Goal: Navigation & Orientation: Find specific page/section

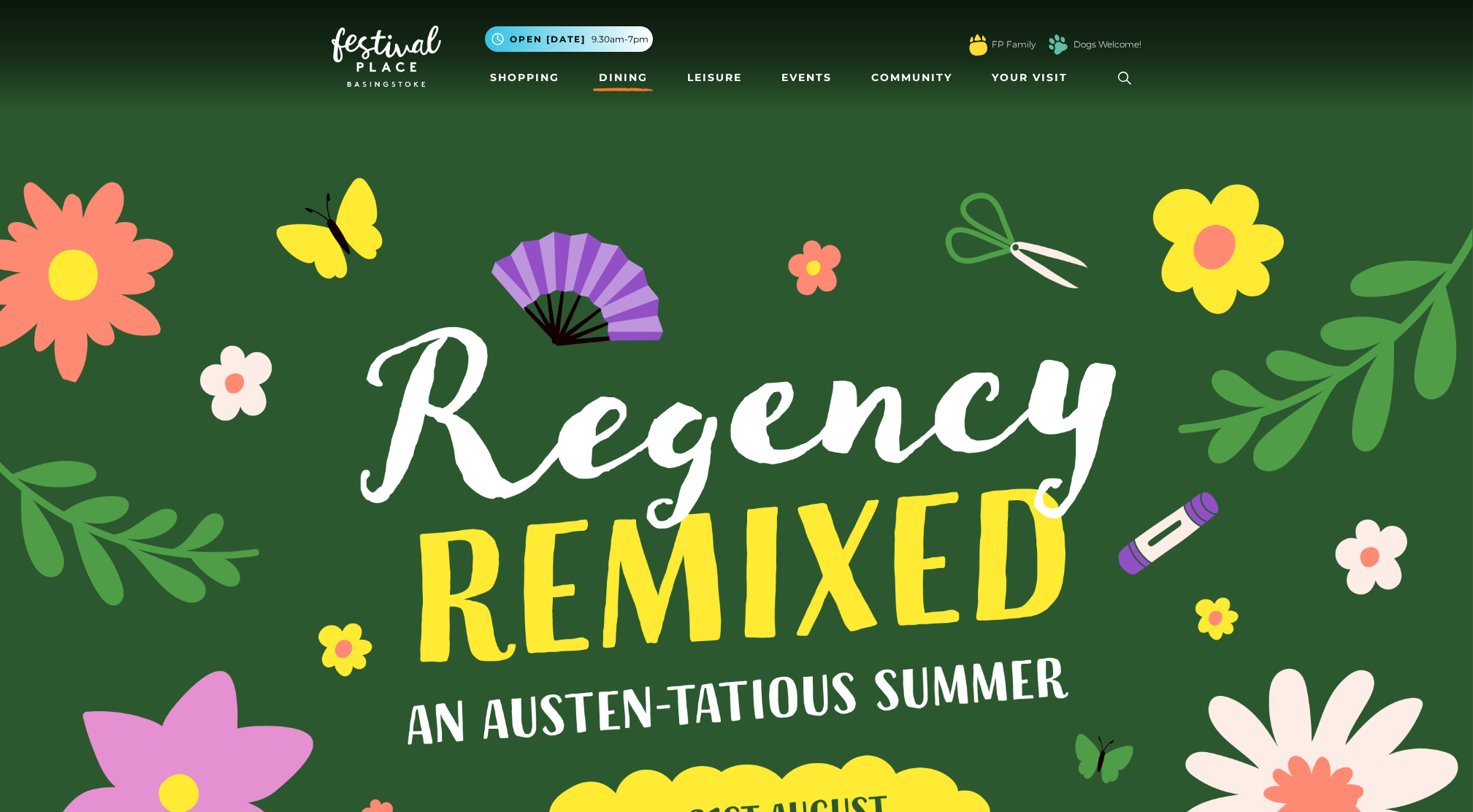
click at [619, 74] on link "Dining" at bounding box center [623, 77] width 61 height 27
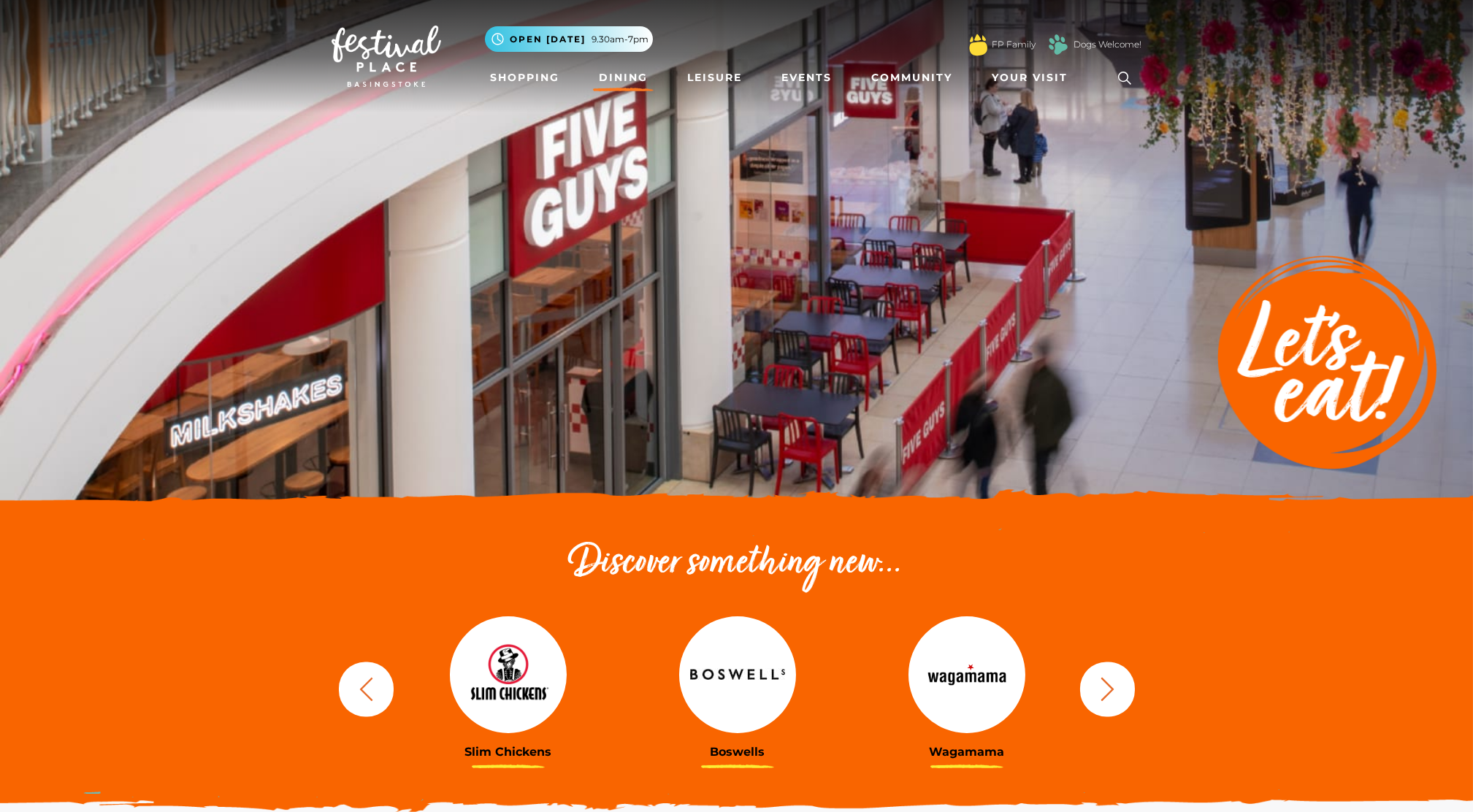
click at [515, 709] on img at bounding box center [508, 674] width 117 height 117
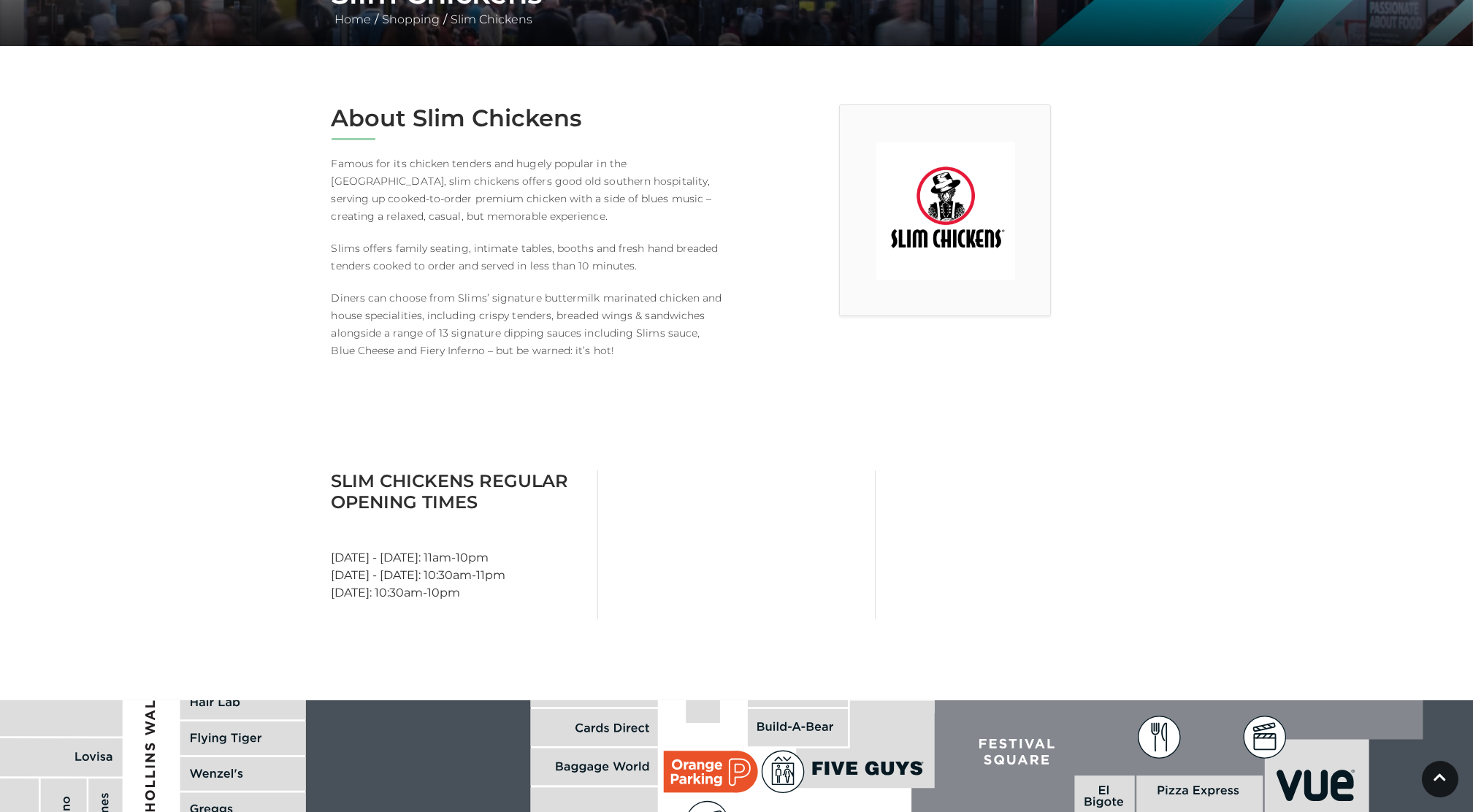
scroll to position [258, 0]
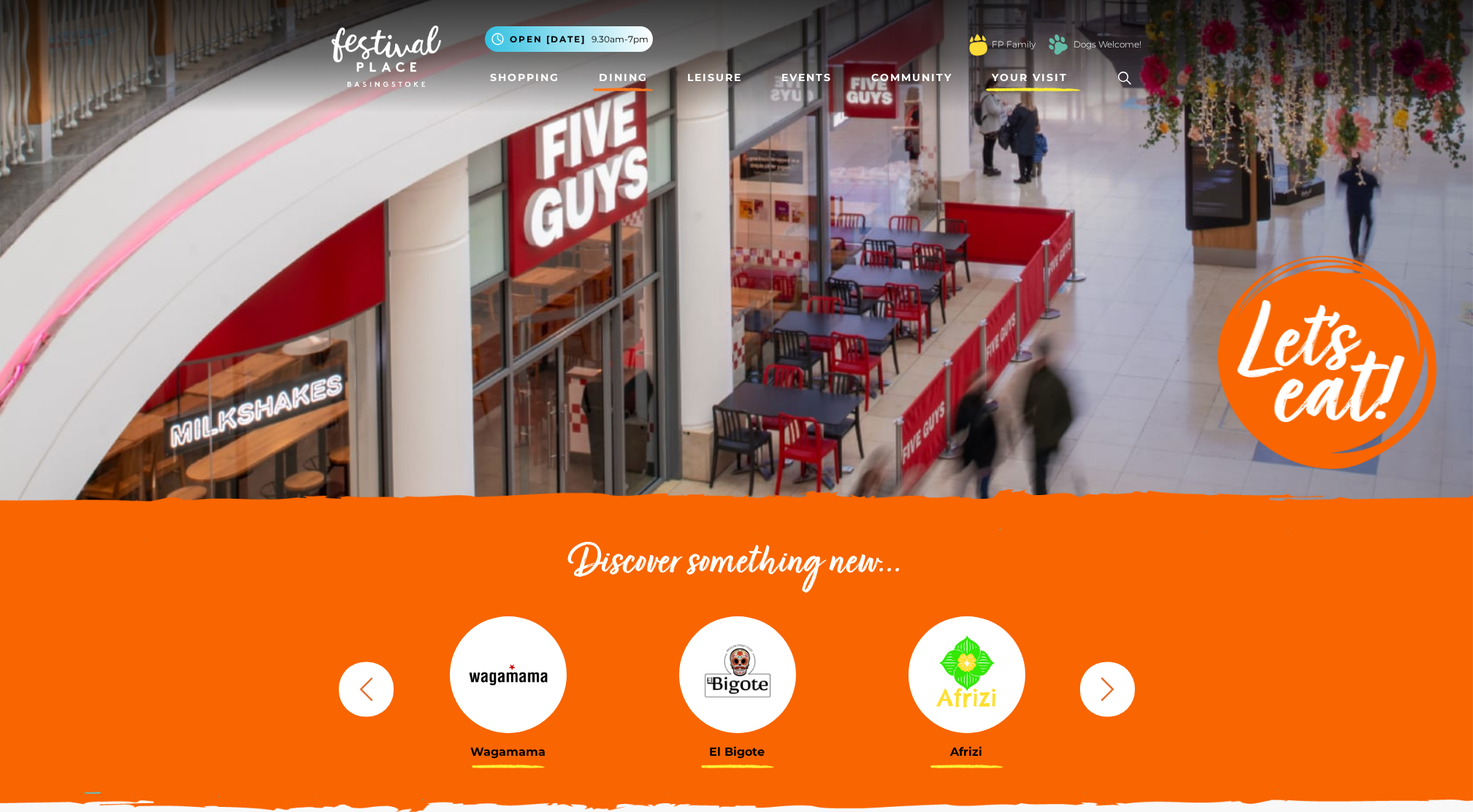
click at [1047, 76] on span "Your Visit" at bounding box center [1029, 78] width 76 height 15
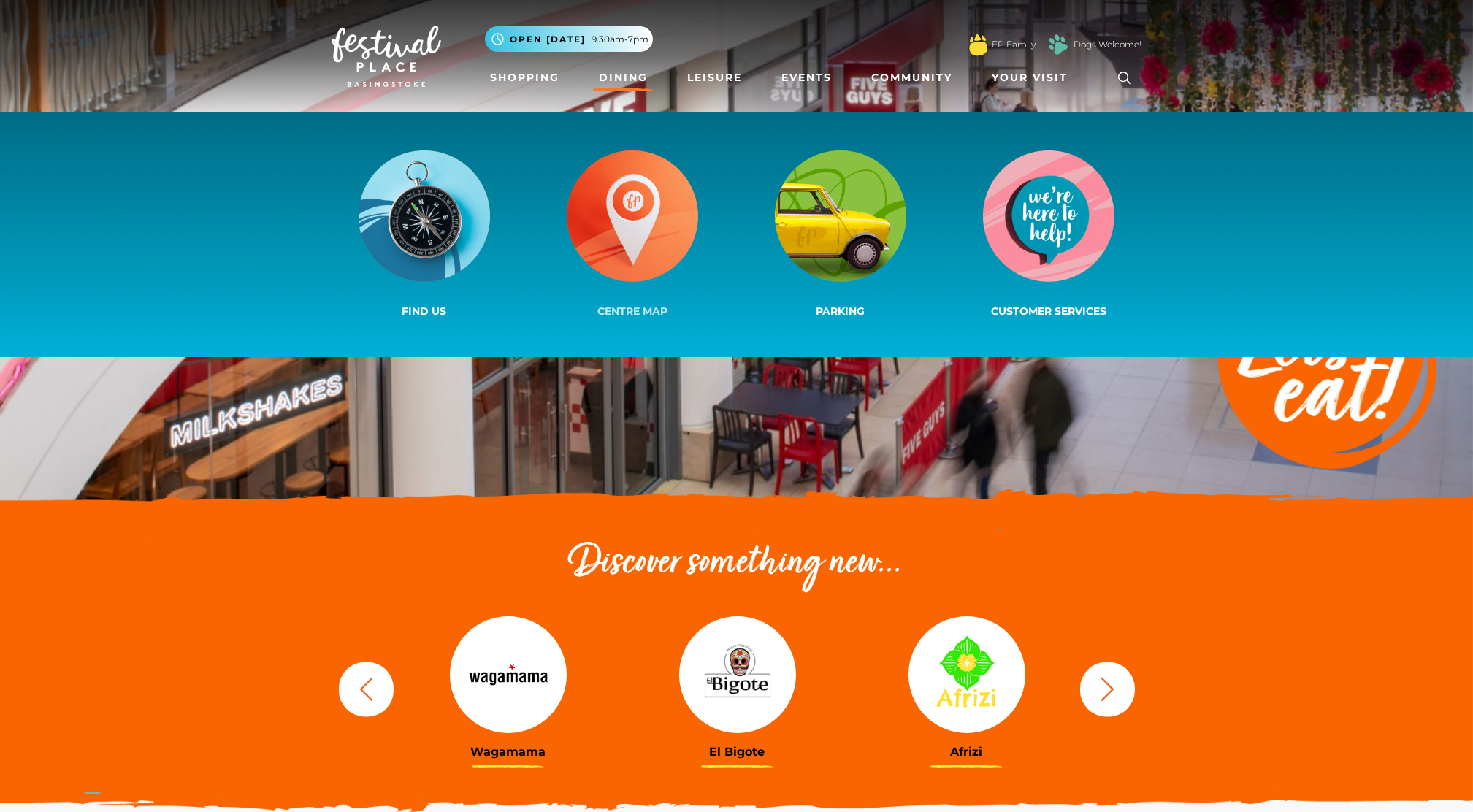
click at [655, 297] on link "Centre Map" at bounding box center [632, 234] width 208 height 174
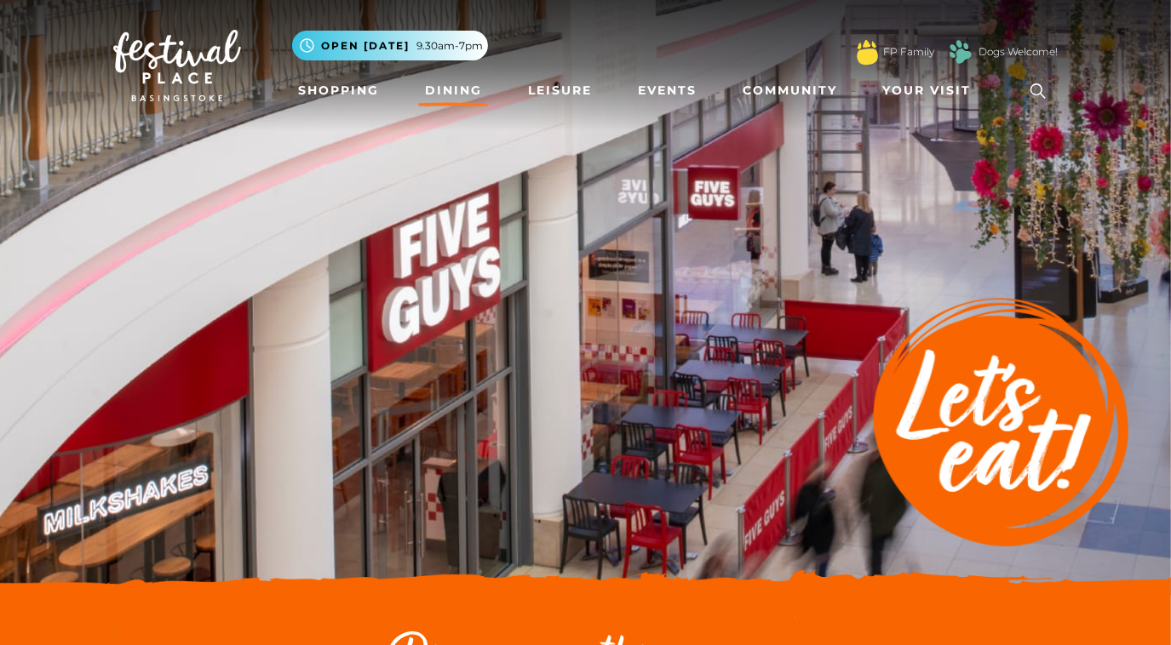
click at [448, 89] on link "Dining" at bounding box center [453, 90] width 71 height 31
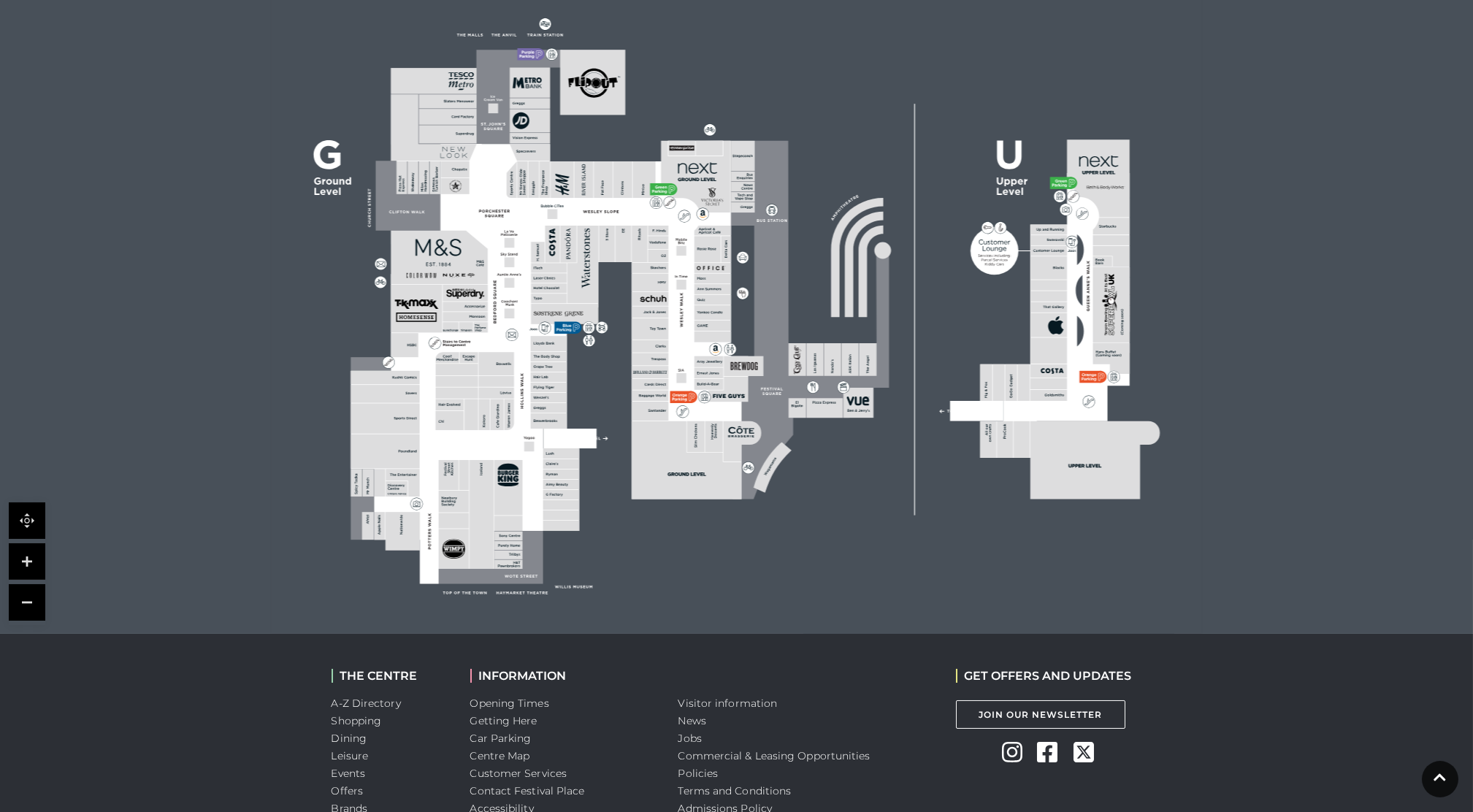
scroll to position [486, 0]
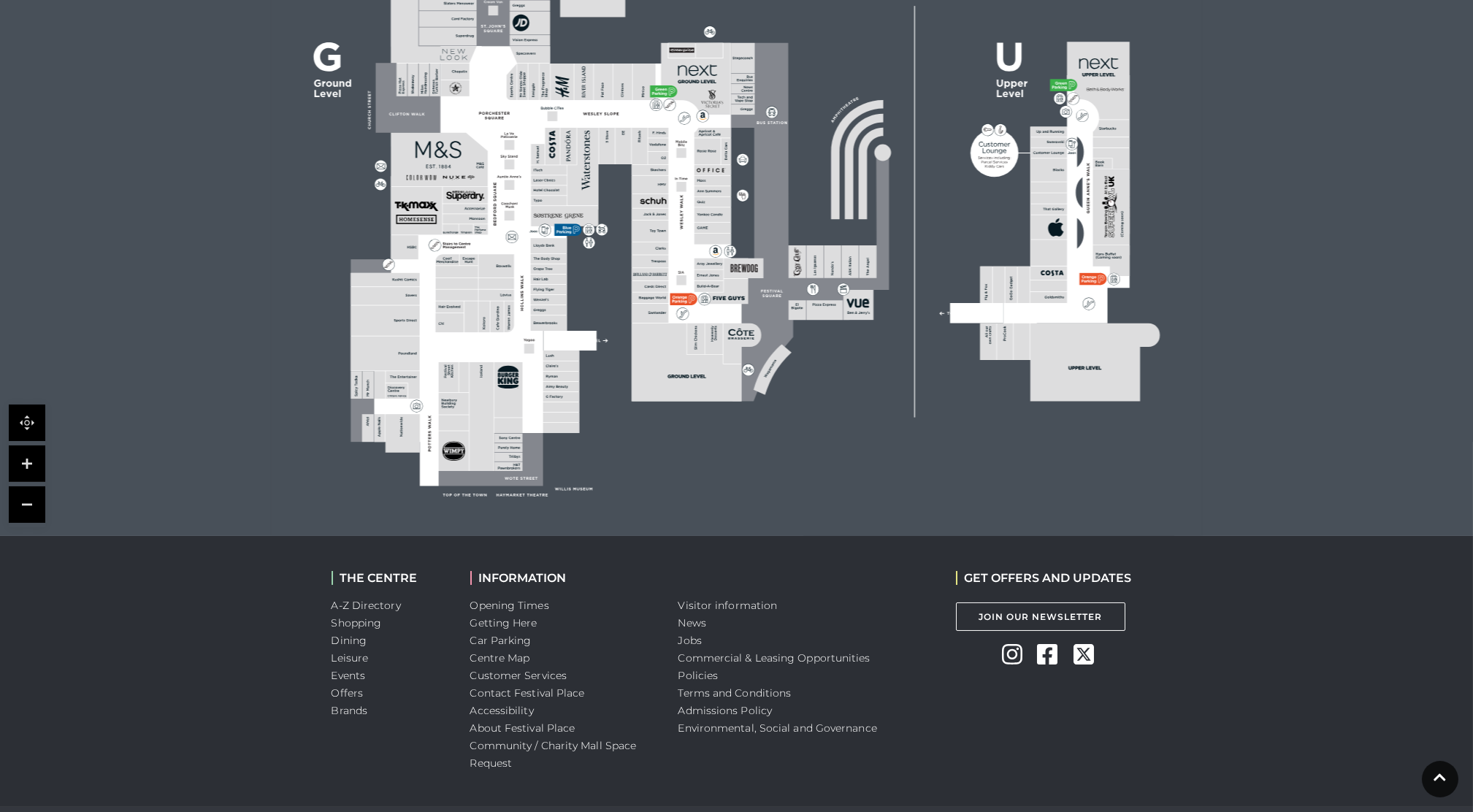
click at [474, 165] on polygon at bounding box center [438, 159] width 97 height 53
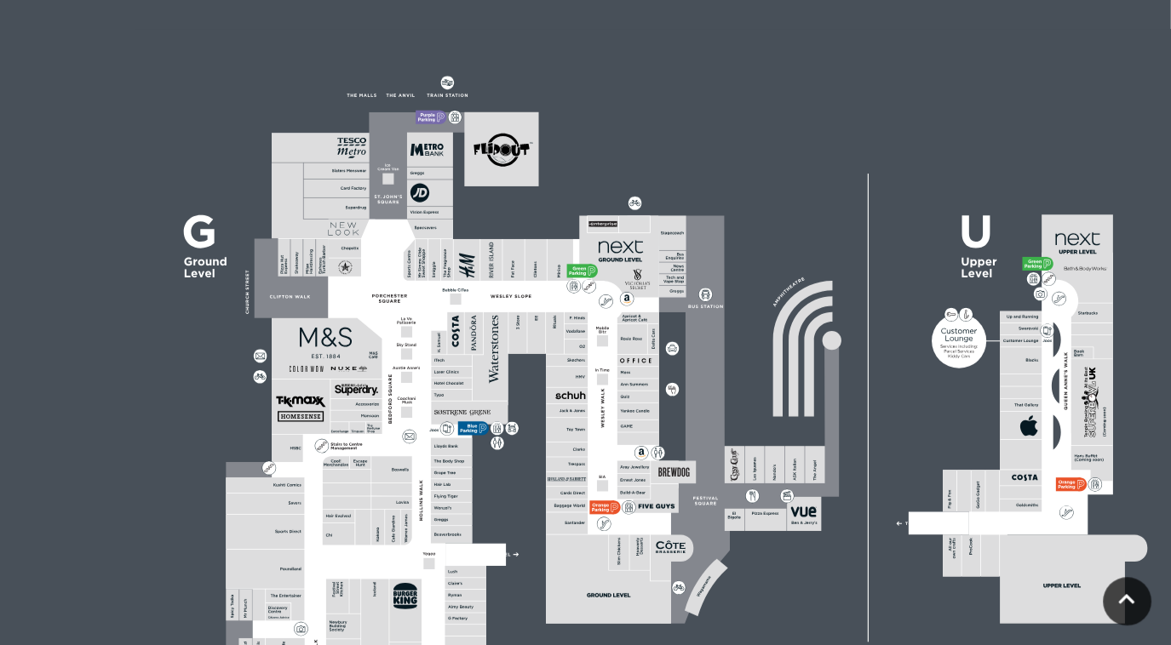
scroll to position [454, 0]
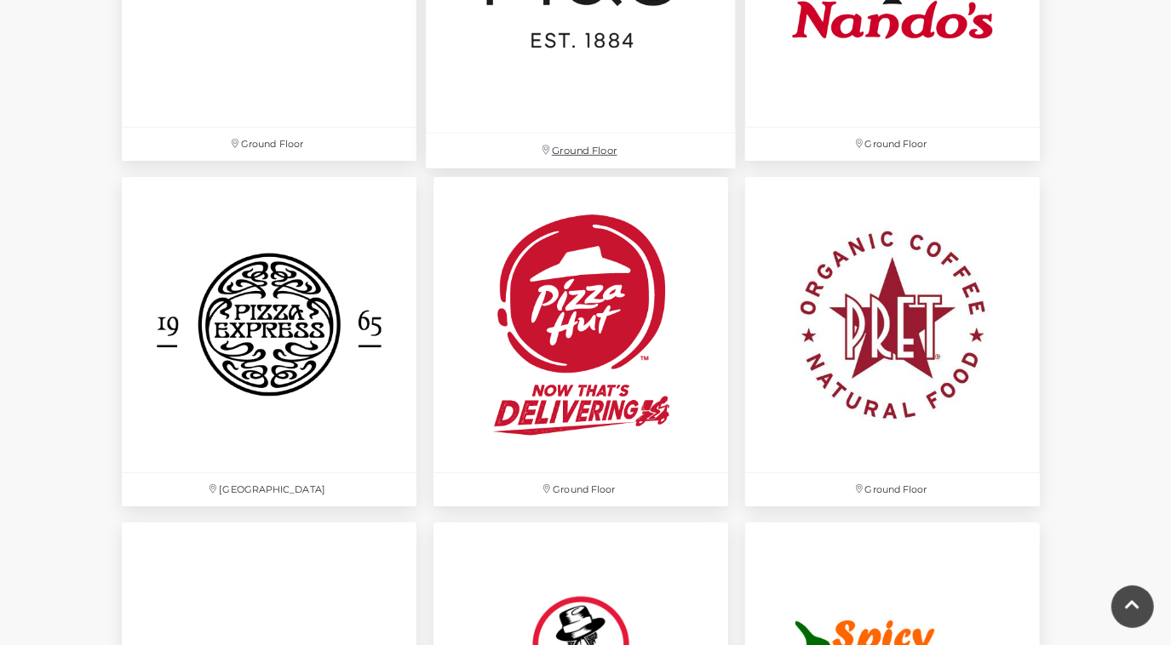
scroll to position [5108, 0]
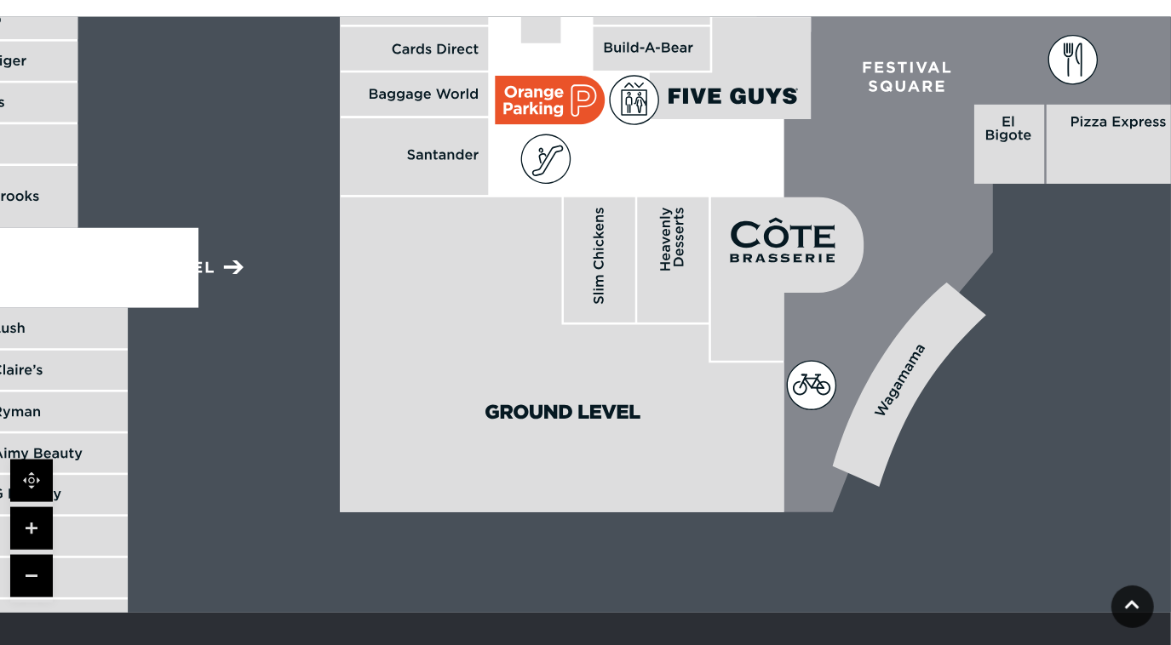
scroll to position [1160, 0]
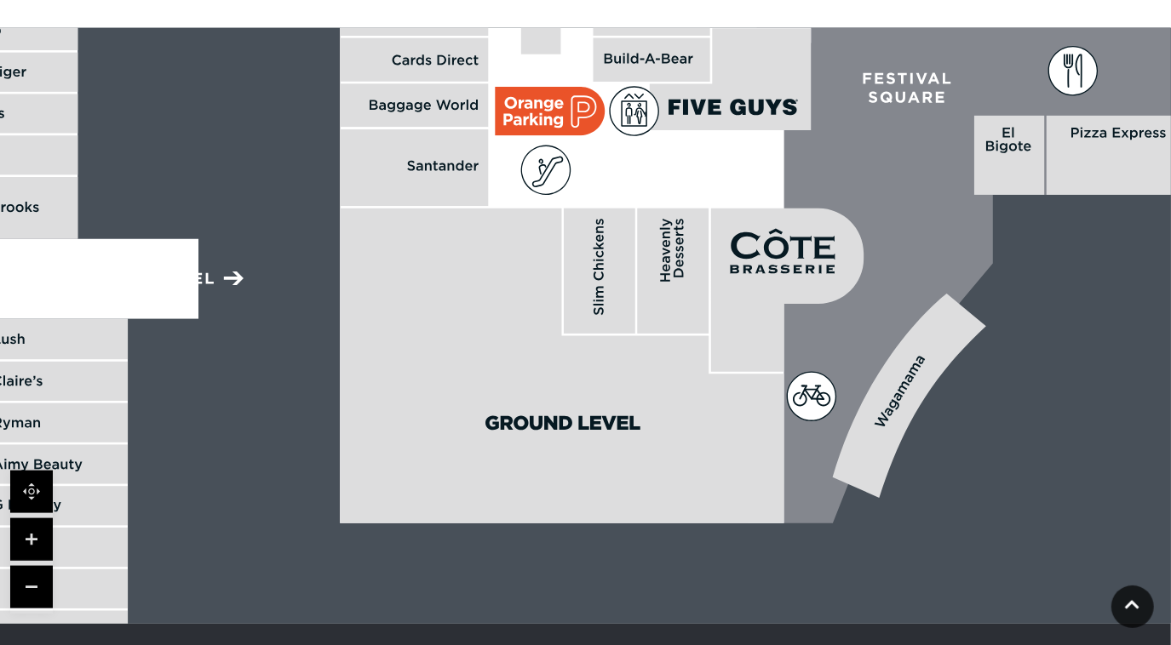
click at [33, 589] on link at bounding box center [31, 587] width 43 height 43
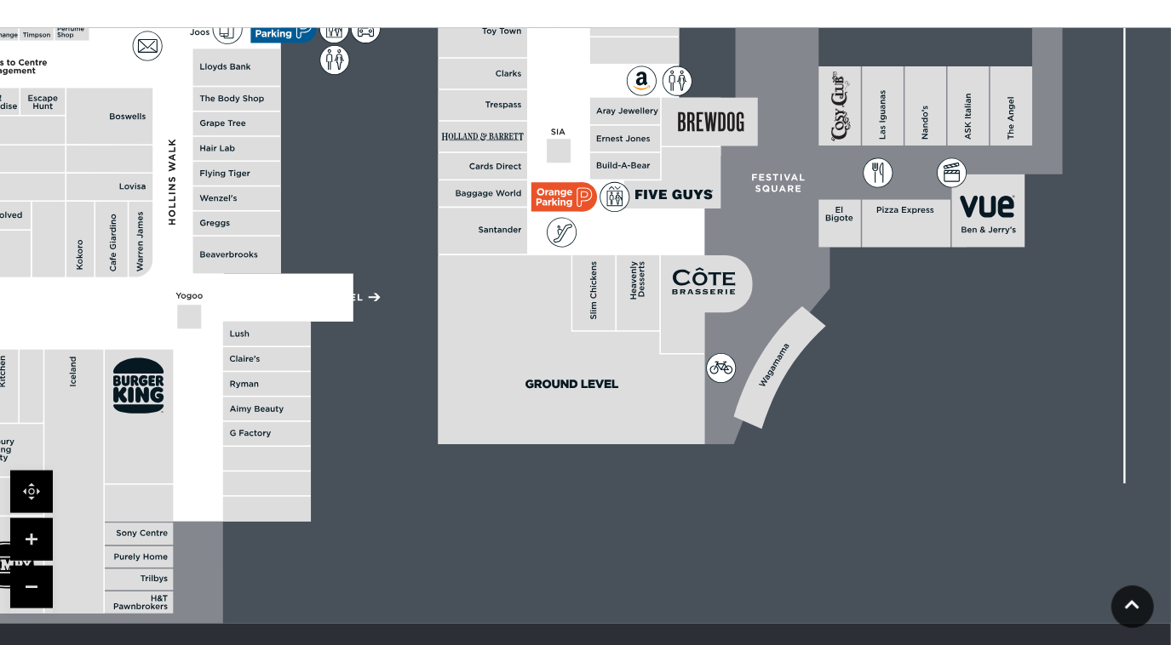
click at [37, 587] on link at bounding box center [31, 587] width 43 height 43
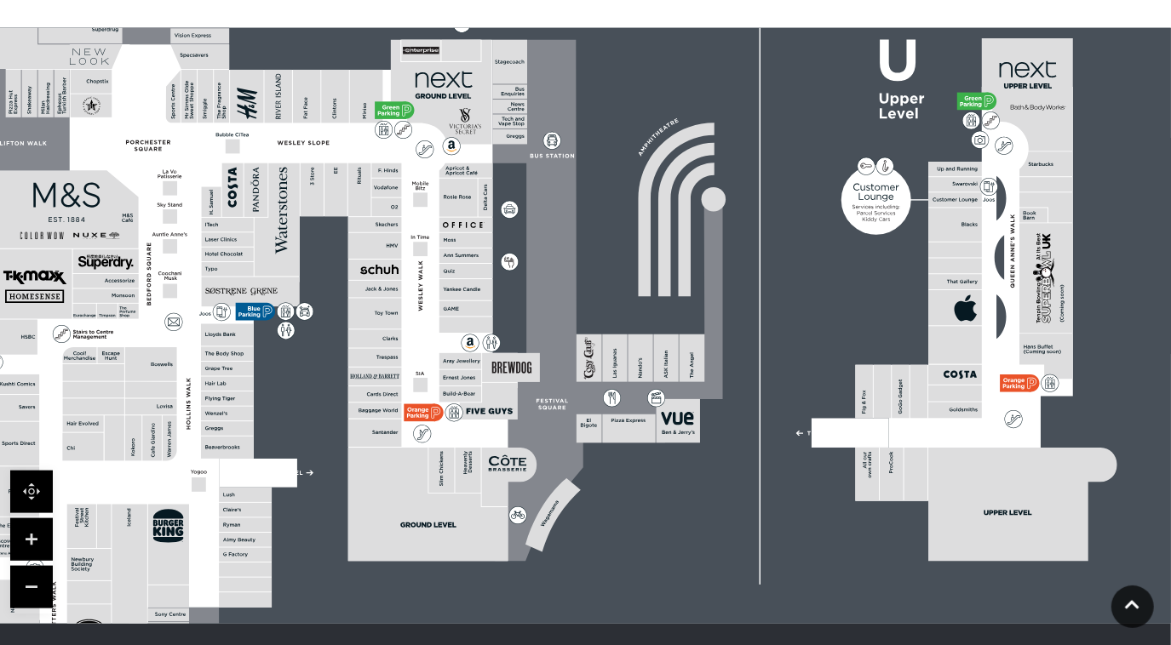
drag, startPoint x: 886, startPoint y: 295, endPoint x: 776, endPoint y: 319, distance: 113.2
click at [776, 319] on rect at bounding box center [500, 280] width 1355 height 956
